Goal: Feedback & Contribution: Submit feedback/report problem

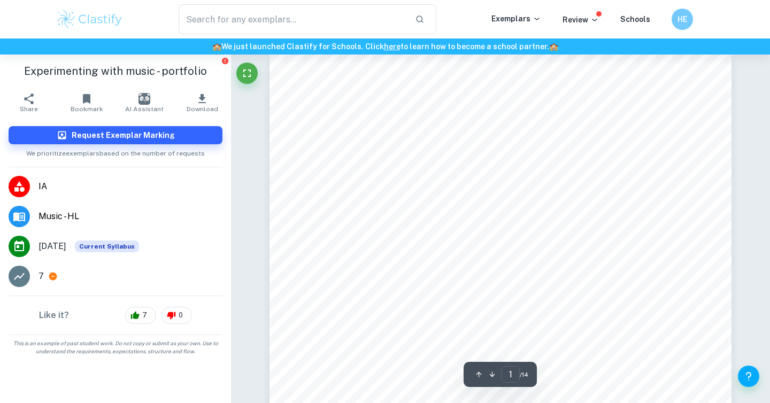
scroll to position [11, 0]
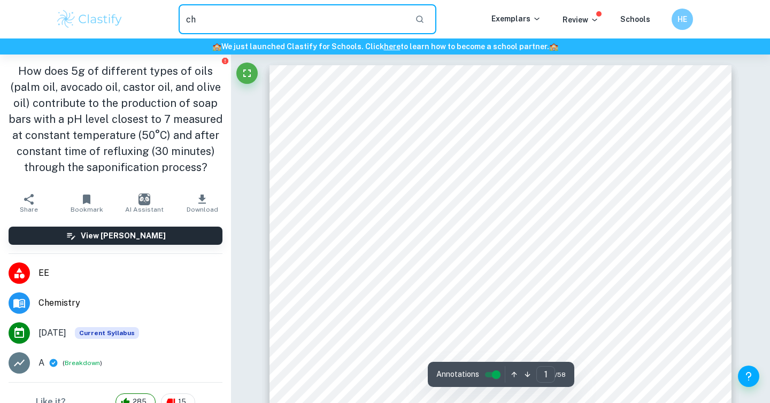
type input "che"
checkbox input "true"
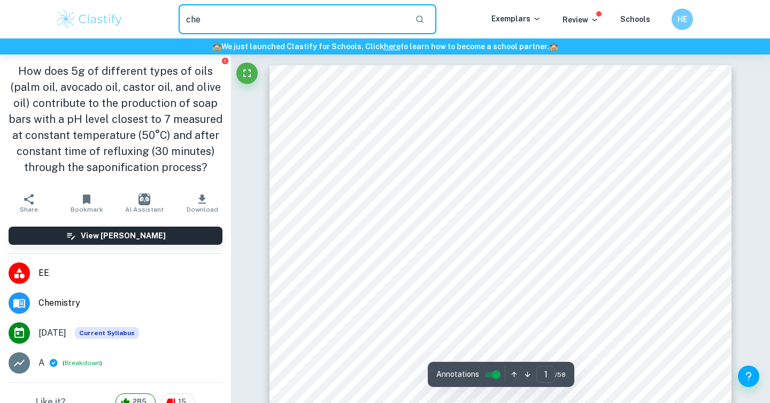
checkbox input "true"
type input "chem"
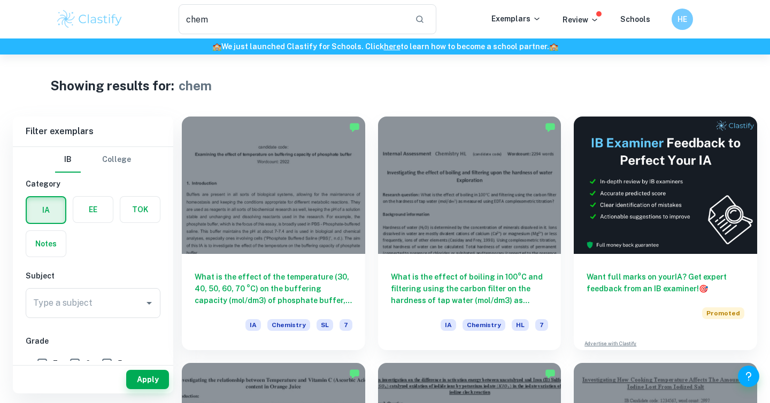
click at [97, 210] on label "button" at bounding box center [93, 210] width 40 height 26
click at [0, 0] on input "radio" at bounding box center [0, 0] width 0 height 0
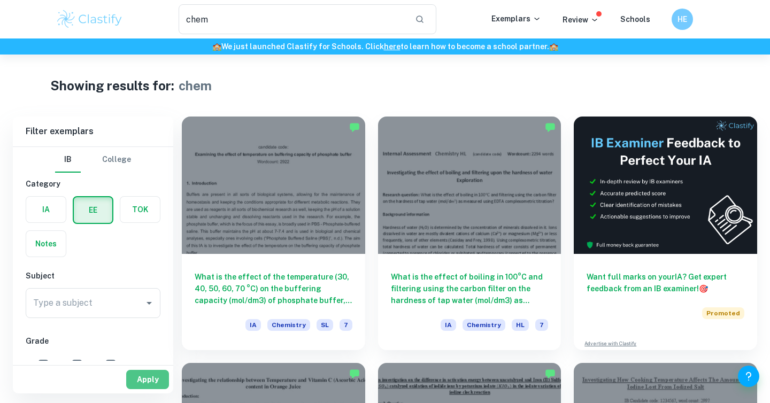
click at [148, 378] on button "Apply" at bounding box center [147, 379] width 43 height 19
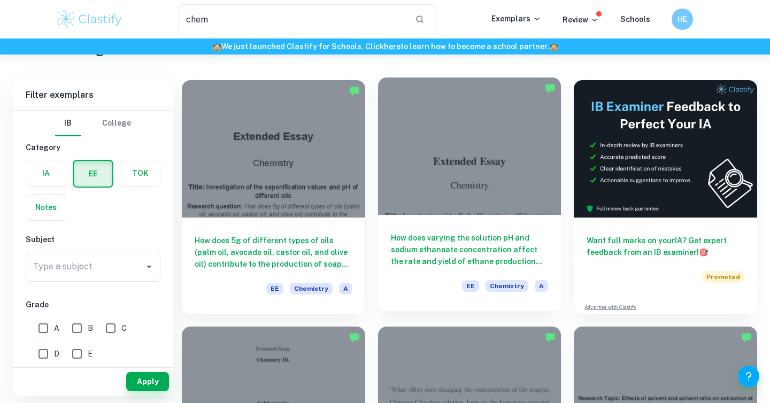
scroll to position [41, 0]
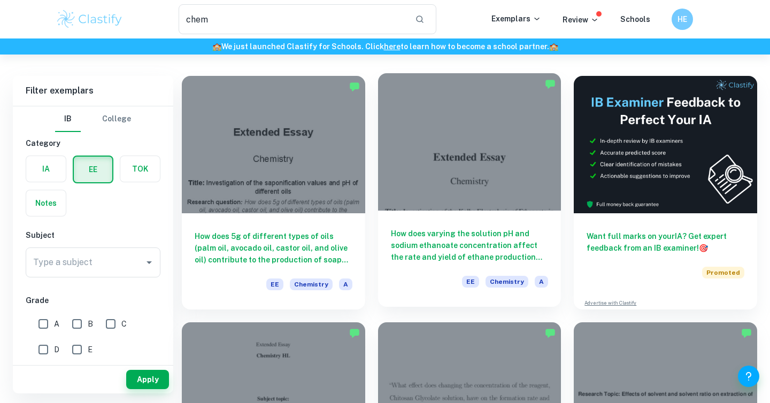
click at [494, 225] on div "How does varying the solution pH and sodium ethanoate concentration affect the …" at bounding box center [469, 259] width 183 height 96
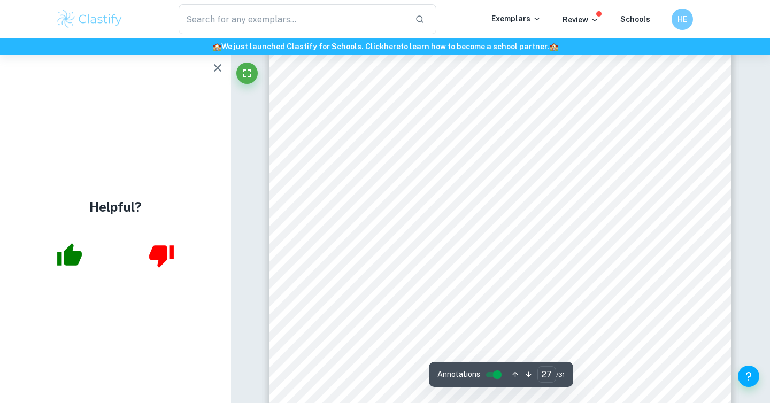
scroll to position [17246, 0]
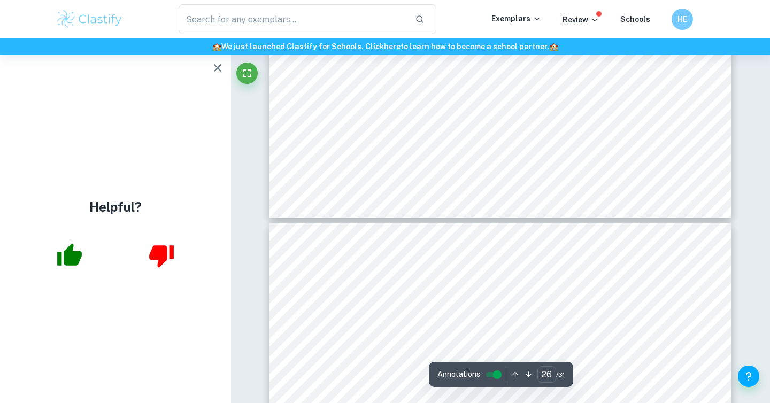
type input "27"
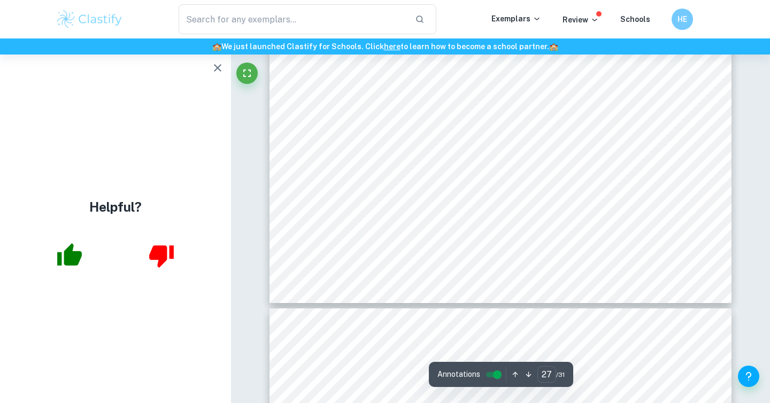
scroll to position [17664, 0]
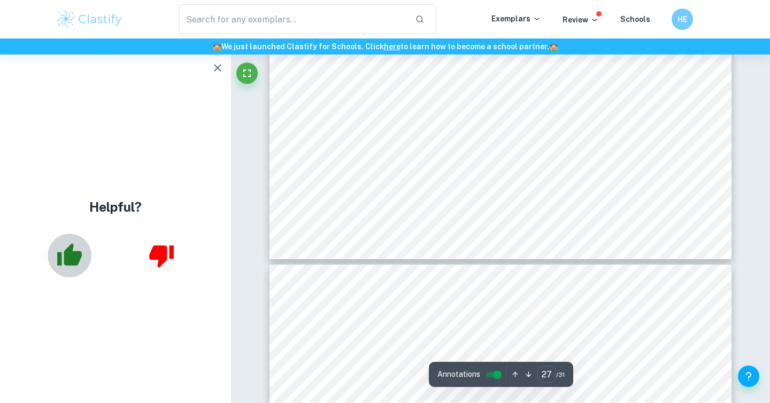
click at [63, 255] on icon "button" at bounding box center [69, 255] width 27 height 27
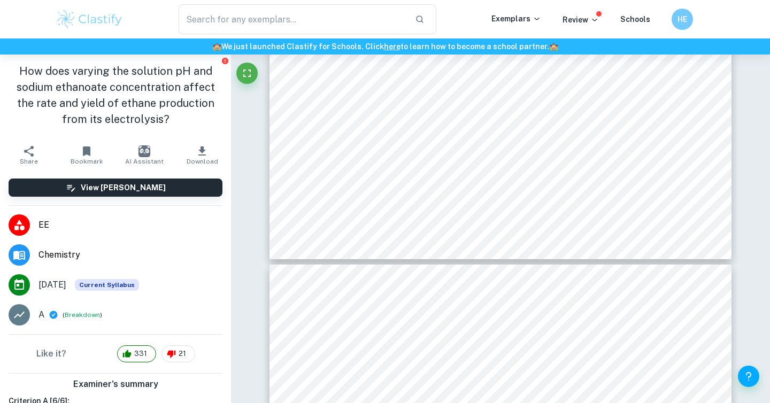
click at [77, 316] on button "Breakdown" at bounding box center [82, 315] width 35 height 10
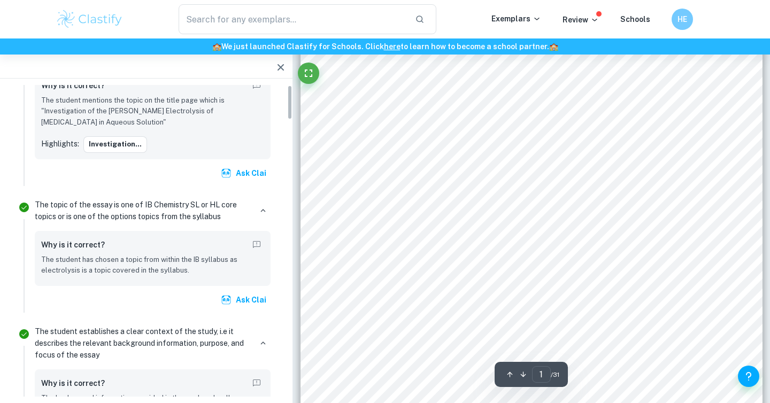
scroll to position [0, 0]
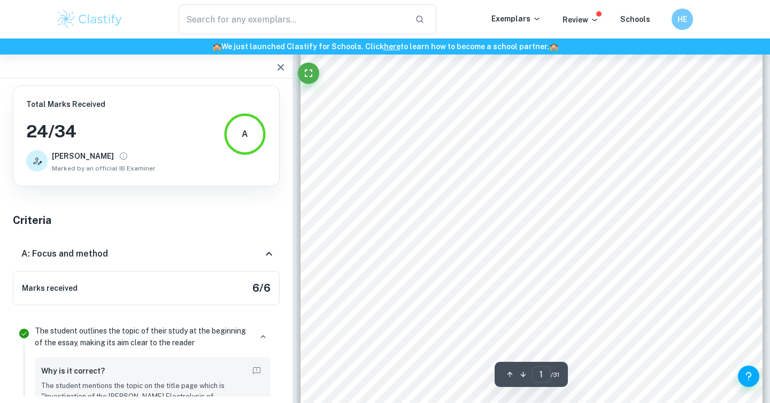
click at [262, 256] on div "A: Focus and method" at bounding box center [141, 254] width 241 height 13
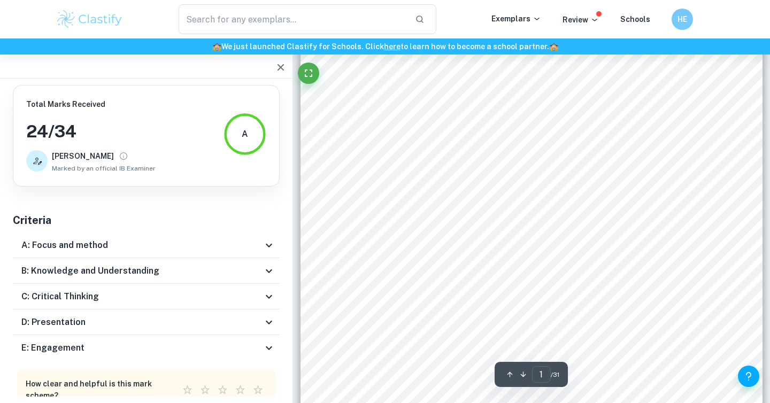
click at [265, 306] on div "C: Critical Thinking" at bounding box center [146, 297] width 267 height 26
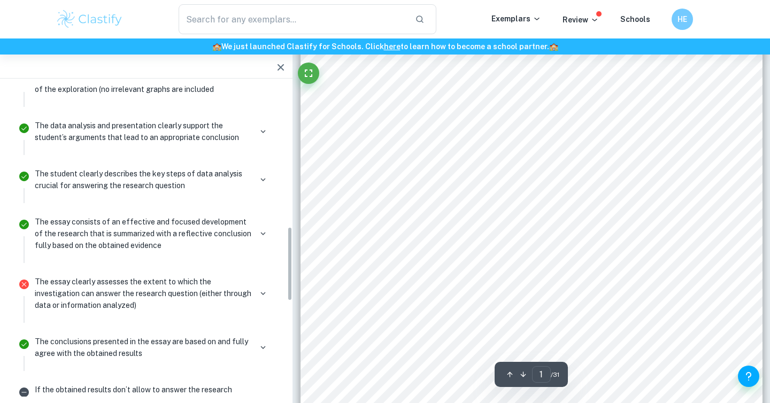
scroll to position [591, 0]
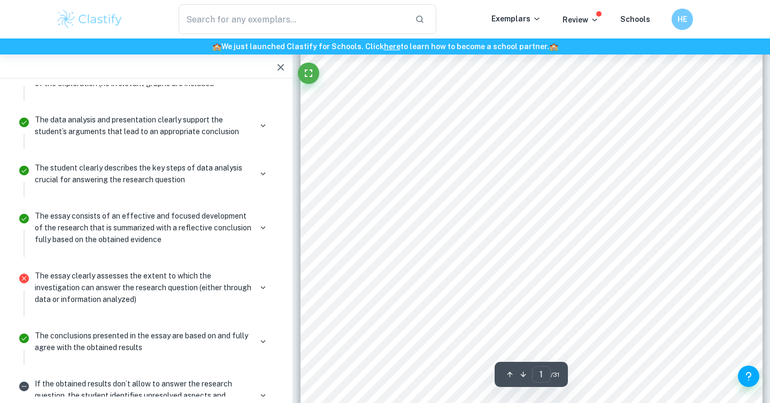
click at [267, 297] on div "The essay clearly assesses the extent to which the investigation can answer the…" at bounding box center [153, 287] width 236 height 35
click at [266, 289] on icon "button" at bounding box center [263, 288] width 10 height 10
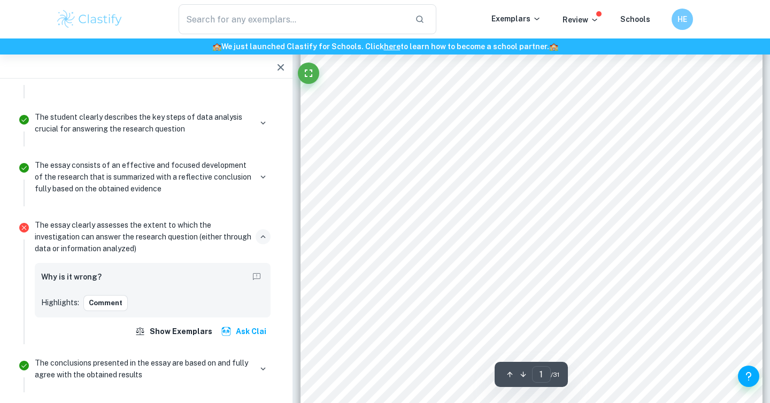
scroll to position [692, 0]
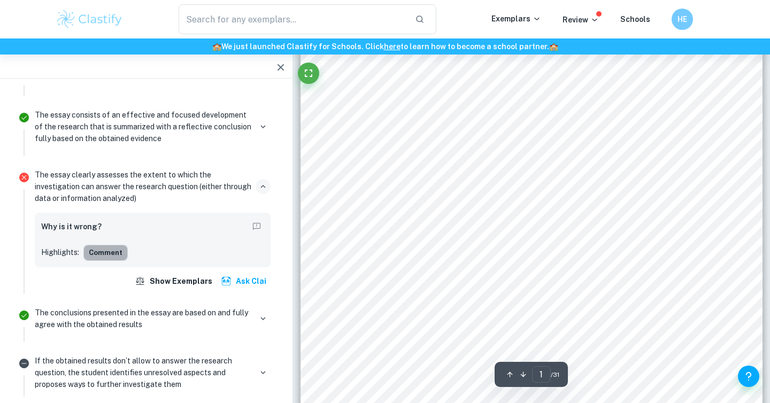
click at [101, 256] on button "Comment" at bounding box center [105, 253] width 44 height 16
click at [391, 265] on div "26 mol dm -3 of ethanoic acid, which is a weak acid and ionizes only slightly, …" at bounding box center [532, 313] width 462 height 654
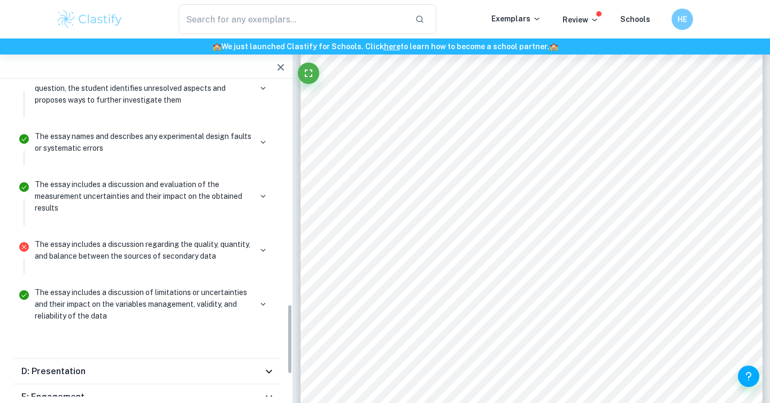
scroll to position [978, 0]
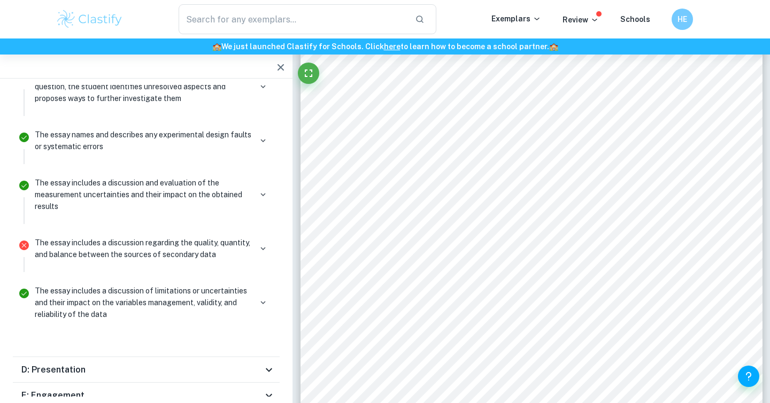
click at [129, 248] on p "The essay includes a discussion regarding the quality, quantity, and balance be…" at bounding box center [143, 249] width 217 height 24
click at [253, 250] on div "The essay includes a discussion regarding the quality, quantity, and balance be…" at bounding box center [153, 249] width 236 height 24
click at [260, 250] on icon "button" at bounding box center [263, 249] width 10 height 10
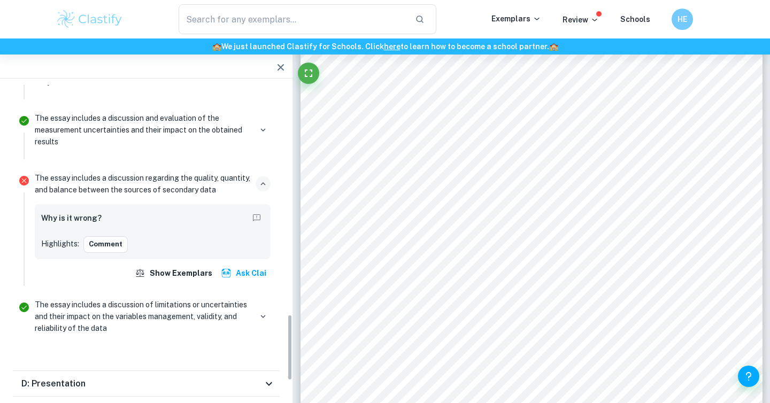
scroll to position [1102, 0]
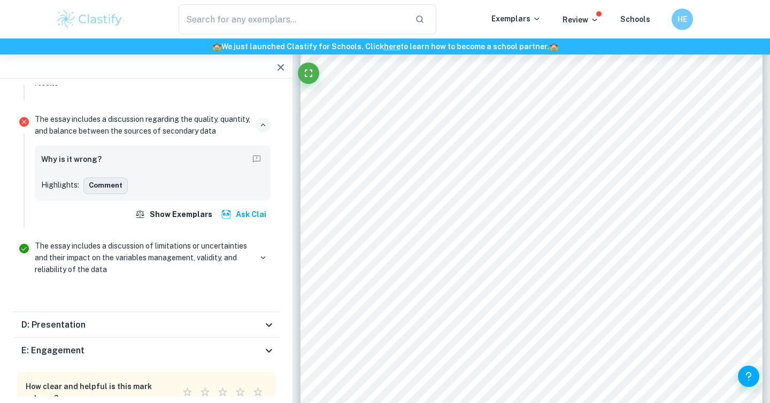
click at [106, 187] on button "Comment" at bounding box center [105, 186] width 44 height 16
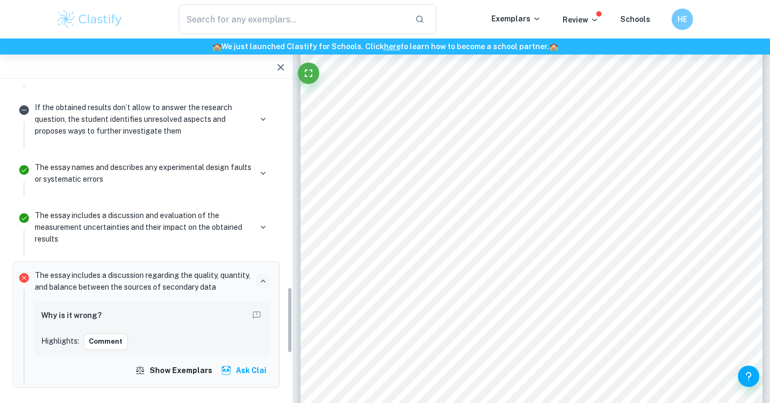
scroll to position [1068, 0]
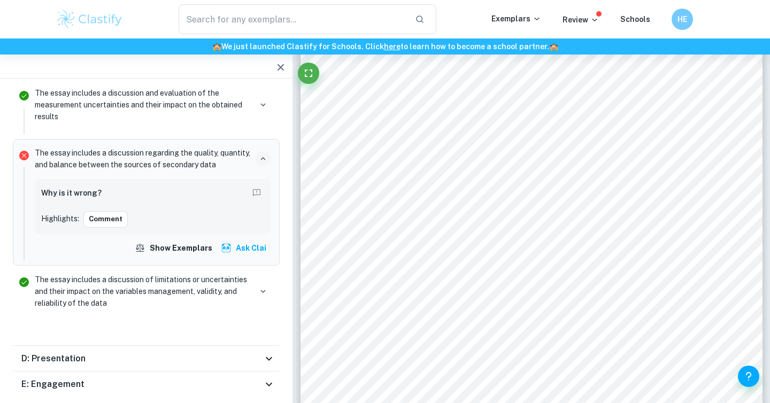
click at [257, 161] on button "button" at bounding box center [263, 158] width 15 height 15
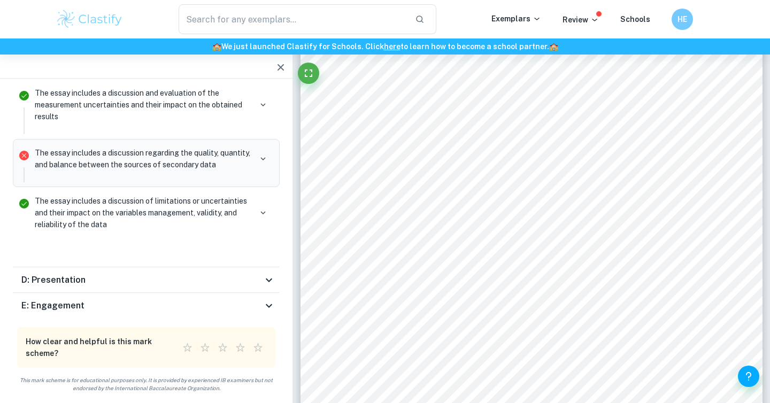
click at [272, 219] on div "The essay includes a discussion of limitations or uncertainties and their impac…" at bounding box center [152, 217] width 244 height 50
click at [265, 212] on icon "button" at bounding box center [263, 213] width 5 height 3
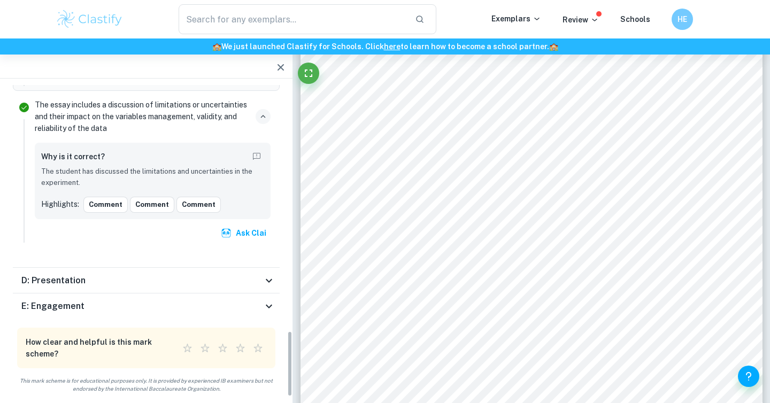
scroll to position [1168, 0]
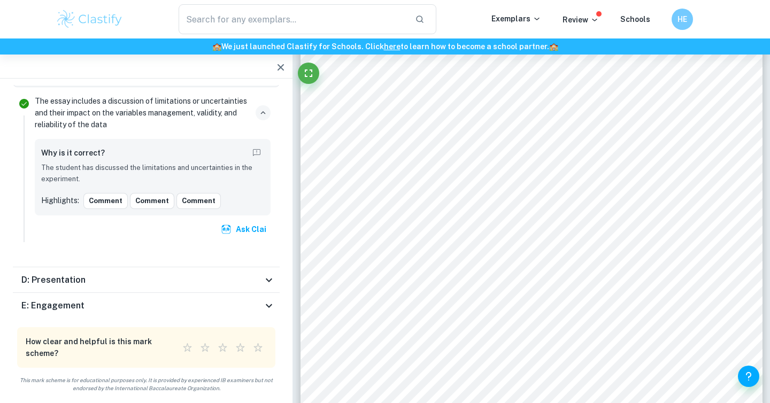
click at [252, 184] on div "Why is it correct? The student has discussed the limitations and uncertainties …" at bounding box center [152, 177] width 223 height 64
click at [136, 199] on button "Comment" at bounding box center [152, 201] width 44 height 16
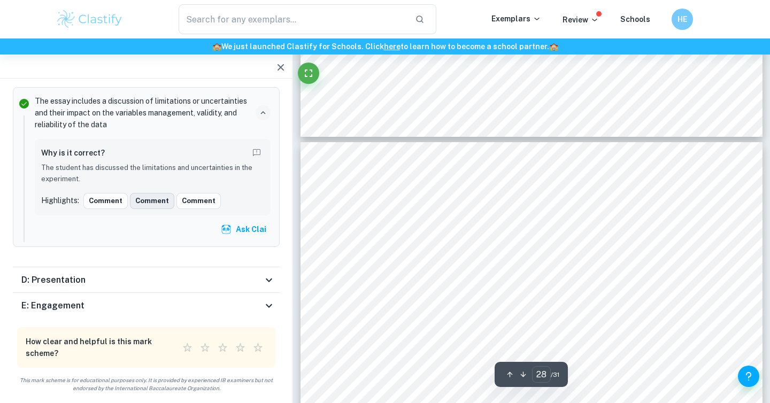
scroll to position [17923, 0]
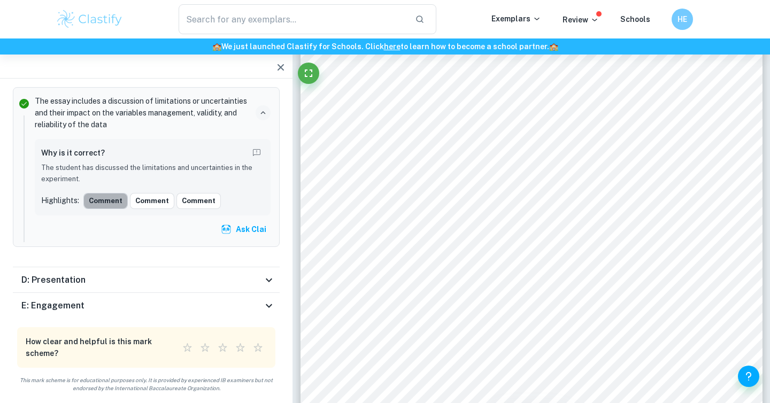
click at [120, 198] on button "Comment" at bounding box center [105, 201] width 44 height 16
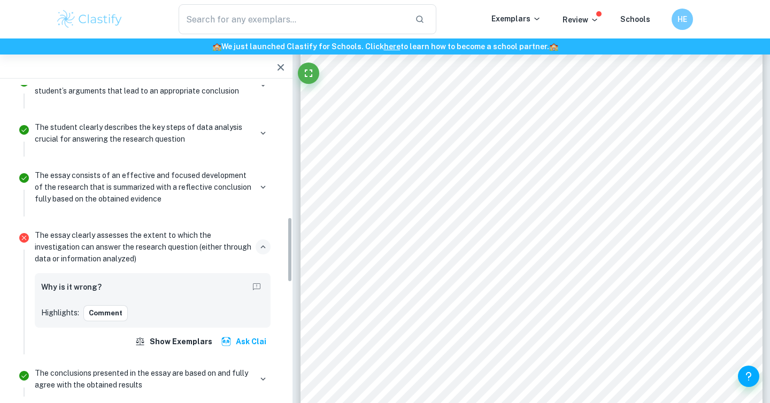
scroll to position [625, 0]
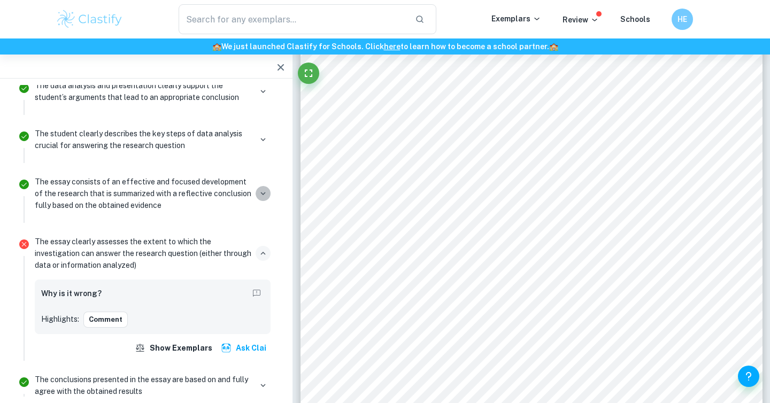
click at [268, 194] on icon "button" at bounding box center [263, 194] width 10 height 10
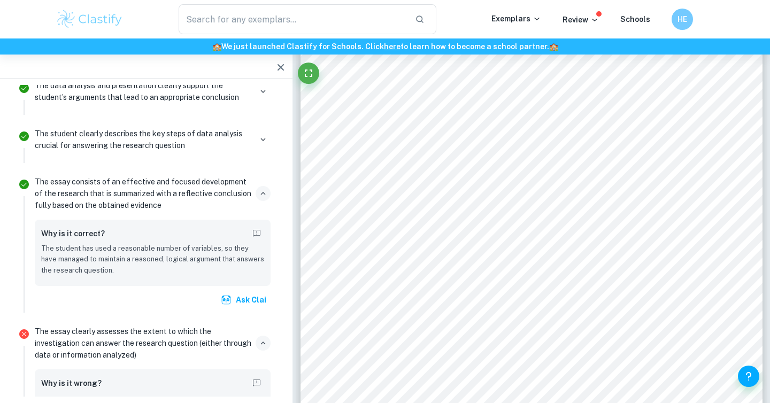
click at [268, 195] on icon "button" at bounding box center [263, 194] width 10 height 10
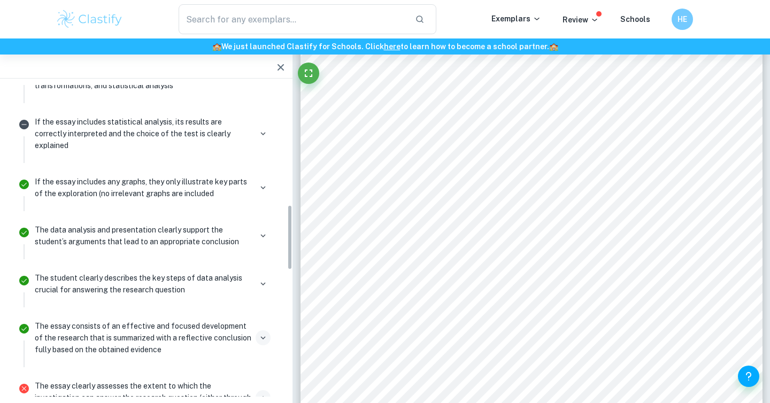
scroll to position [403, 0]
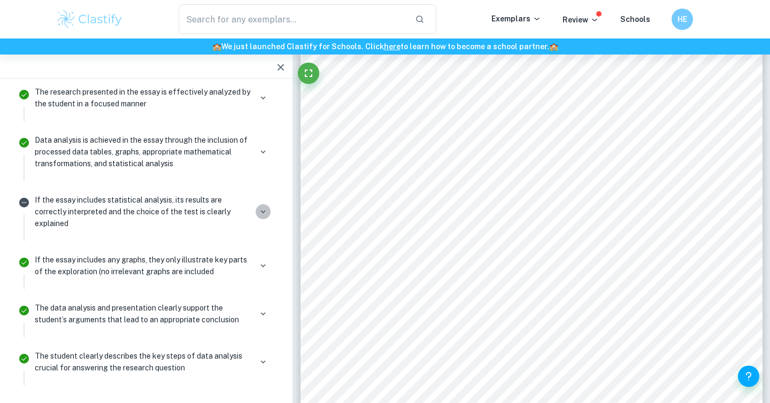
click at [264, 210] on icon "button" at bounding box center [263, 212] width 10 height 10
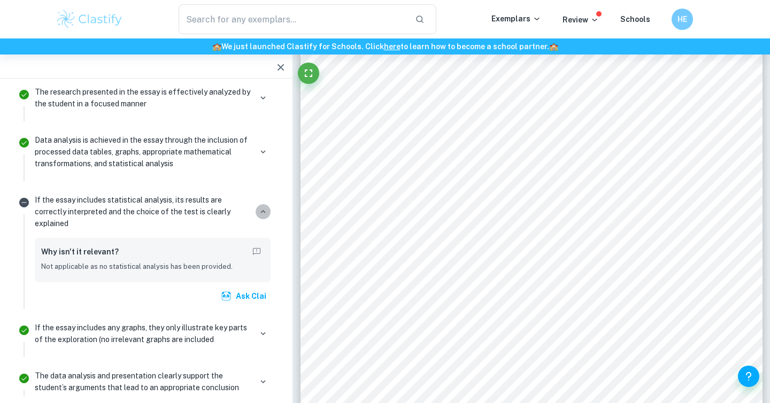
click at [264, 211] on icon "button" at bounding box center [263, 212] width 10 height 10
click at [264, 207] on icon "button" at bounding box center [263, 212] width 10 height 10
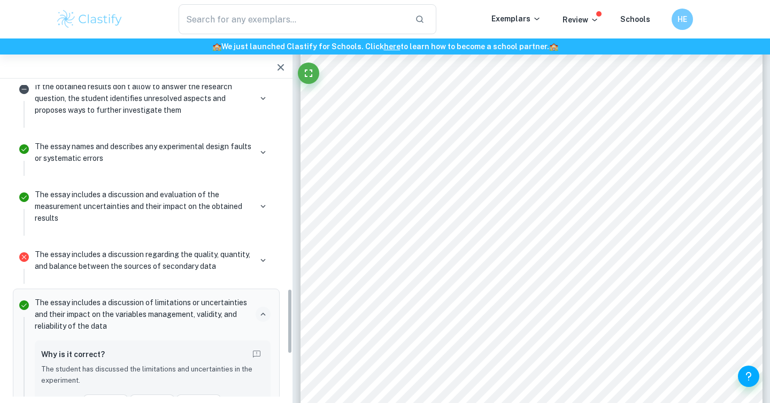
scroll to position [982, 0]
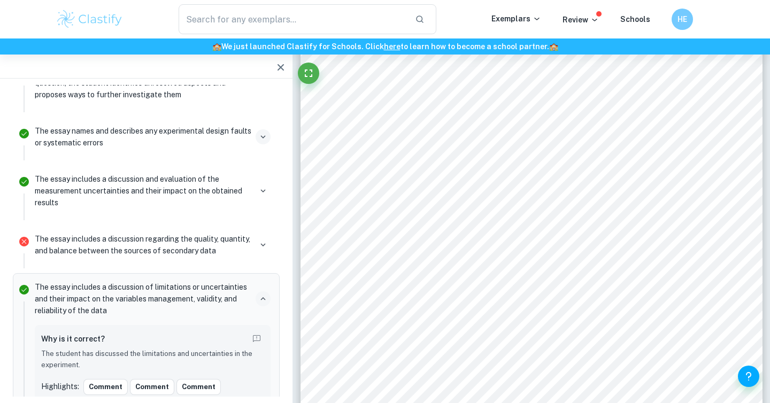
click at [269, 141] on button "button" at bounding box center [263, 136] width 15 height 15
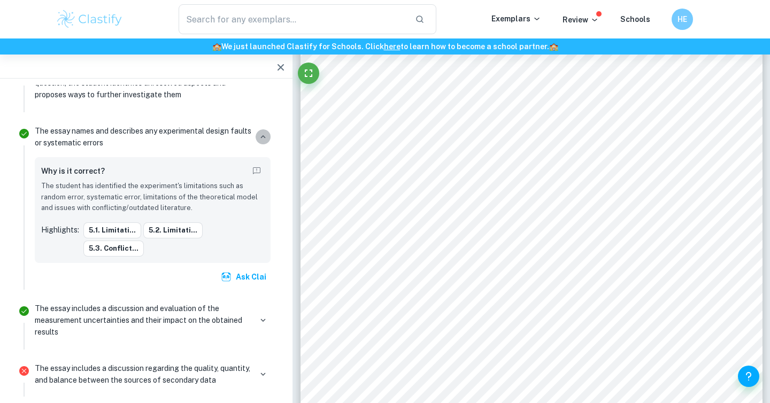
click at [268, 140] on button "button" at bounding box center [263, 136] width 15 height 15
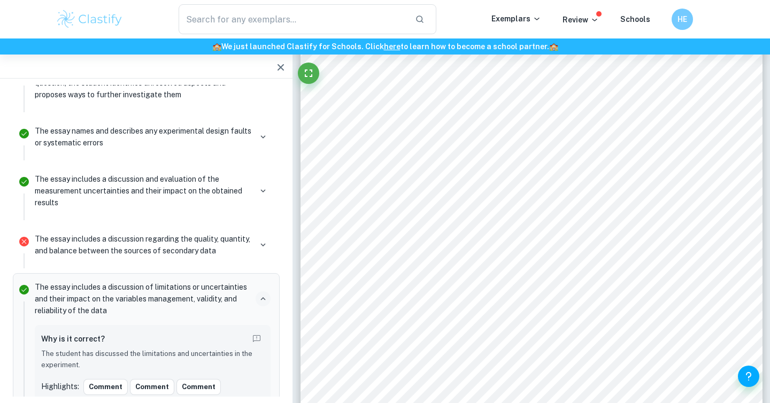
click at [264, 199] on div "The essay includes a discussion and evaluation of the measurement uncertainties…" at bounding box center [153, 190] width 236 height 35
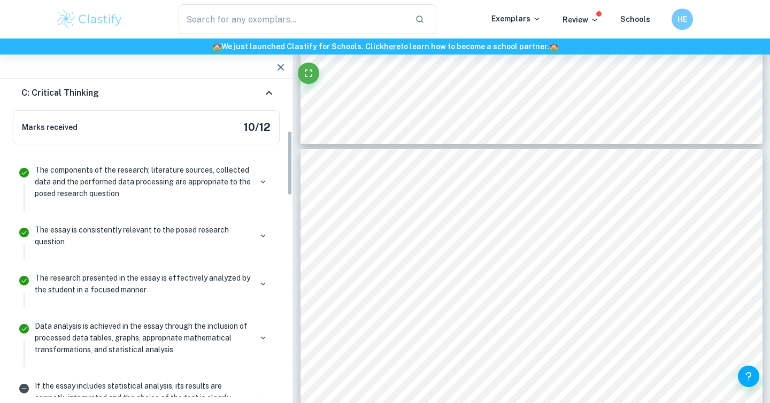
scroll to position [67, 0]
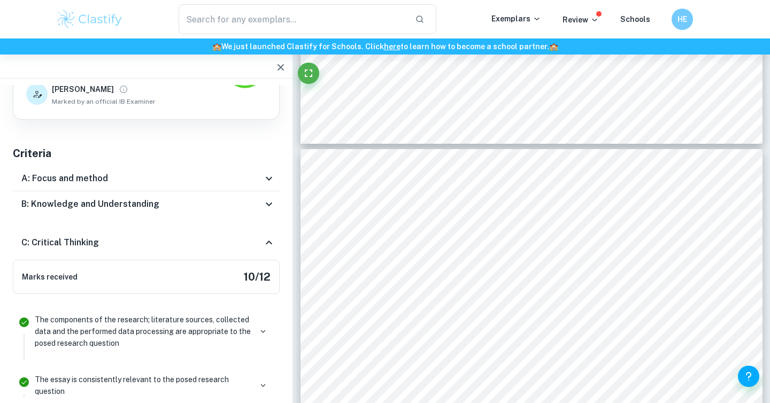
click at [269, 189] on div "A: Focus and method" at bounding box center [146, 179] width 267 height 26
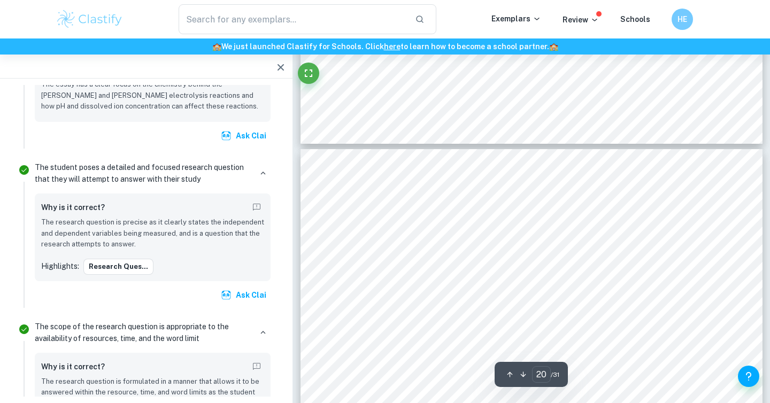
scroll to position [1749, 0]
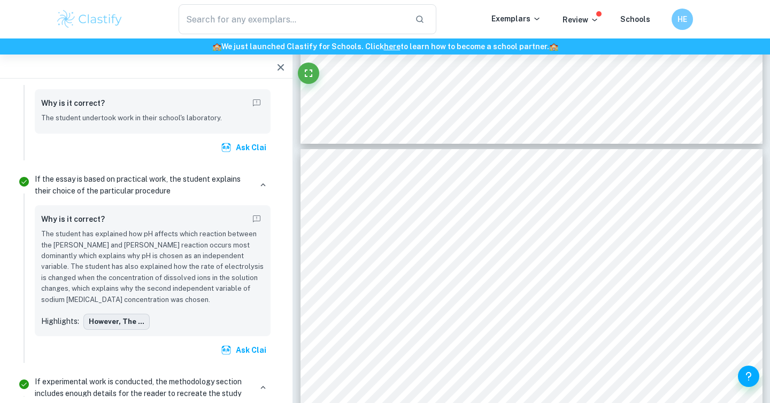
click at [134, 314] on button "However, the ..." at bounding box center [116, 322] width 66 height 16
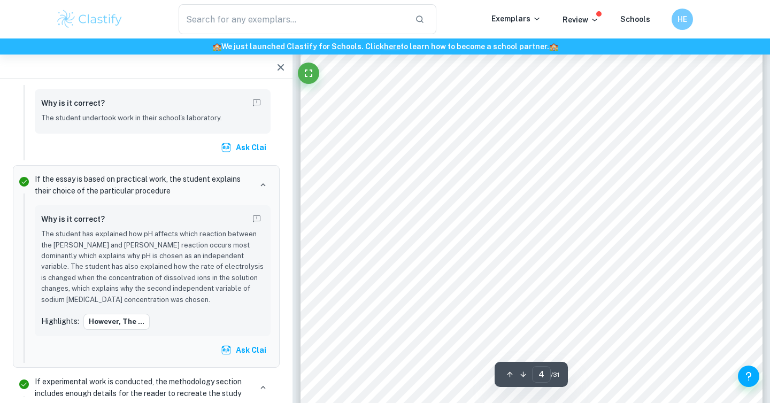
scroll to position [2174, 0]
type input "2"
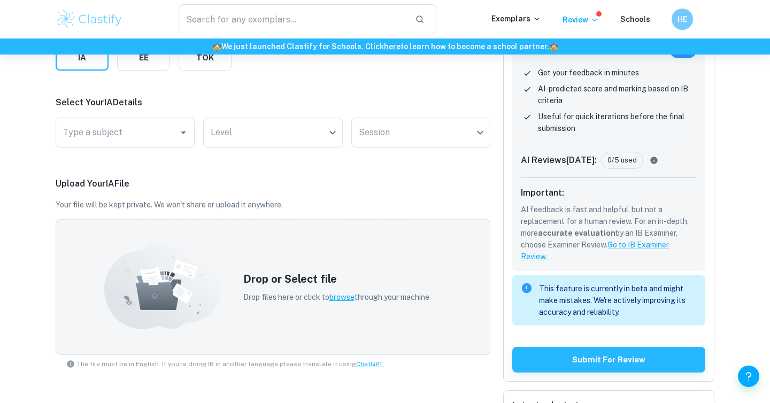
scroll to position [175, 0]
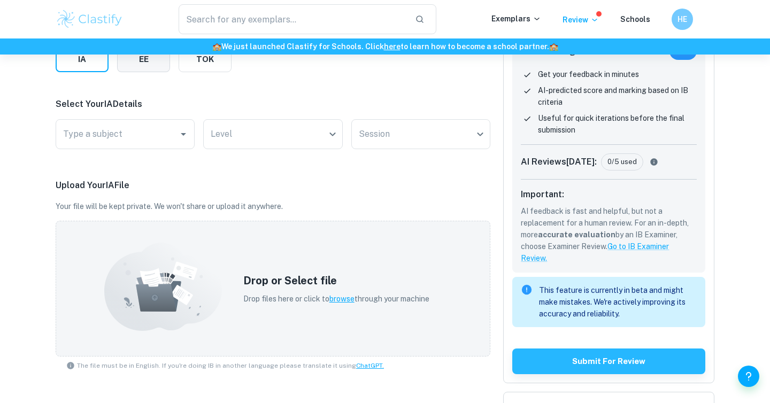
click at [149, 68] on button "EE" at bounding box center [143, 60] width 53 height 26
click at [155, 146] on div "Type a subject" at bounding box center [162, 134] width 213 height 30
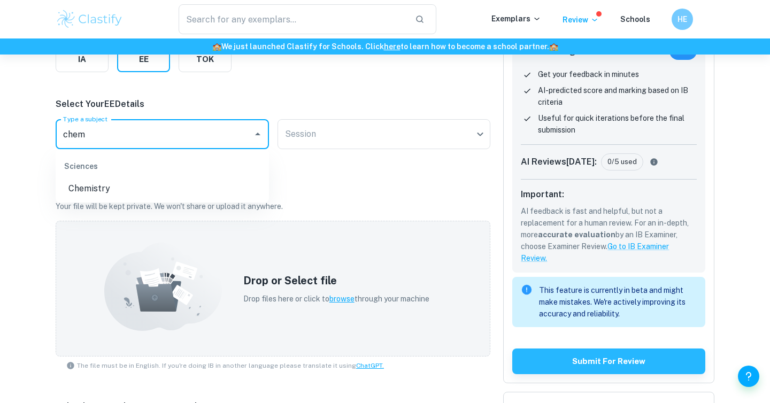
drag, startPoint x: 143, startPoint y: 170, endPoint x: 143, endPoint y: 181, distance: 11.2
click at [143, 170] on div "Sciences" at bounding box center [162, 166] width 213 height 26
click at [144, 184] on li "Chemistry" at bounding box center [162, 188] width 213 height 19
type input "Chemistry"
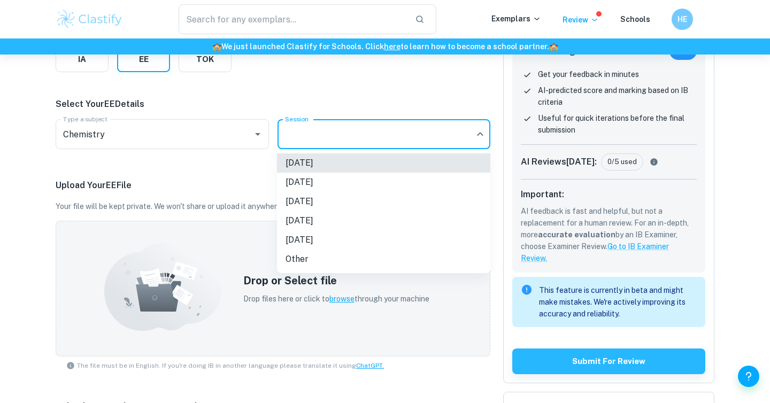
click at [317, 140] on body "We value your privacy We use cookies to enhance your browsing experience, serve…" at bounding box center [385, 81] width 770 height 403
click at [317, 160] on li "[DATE]" at bounding box center [383, 162] width 213 height 19
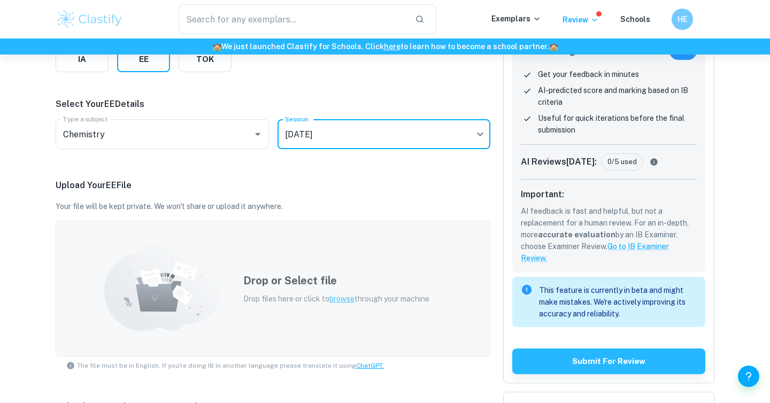
click at [345, 304] on p "Drop files here or click to browse through your machine" at bounding box center [336, 299] width 186 height 12
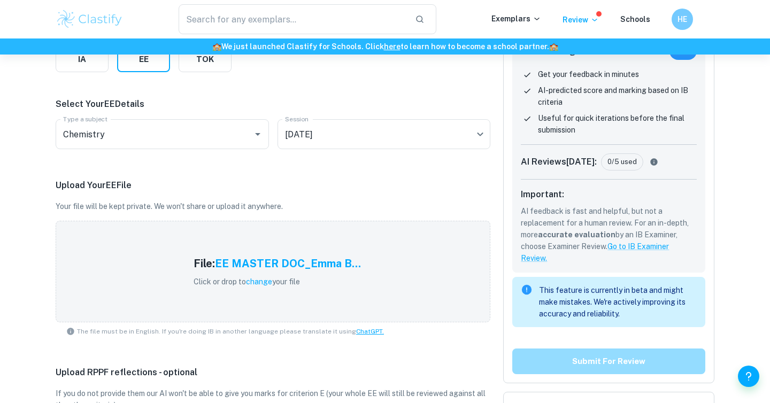
click at [578, 367] on button "Submit for review" at bounding box center [608, 362] width 193 height 26
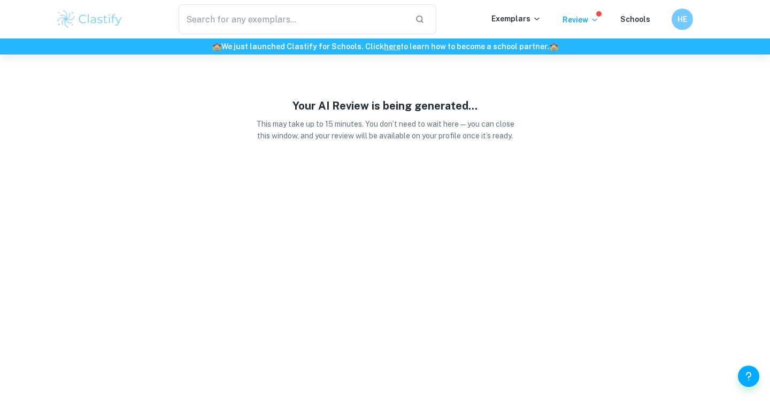
scroll to position [6, 0]
